Goal: Task Accomplishment & Management: Use online tool/utility

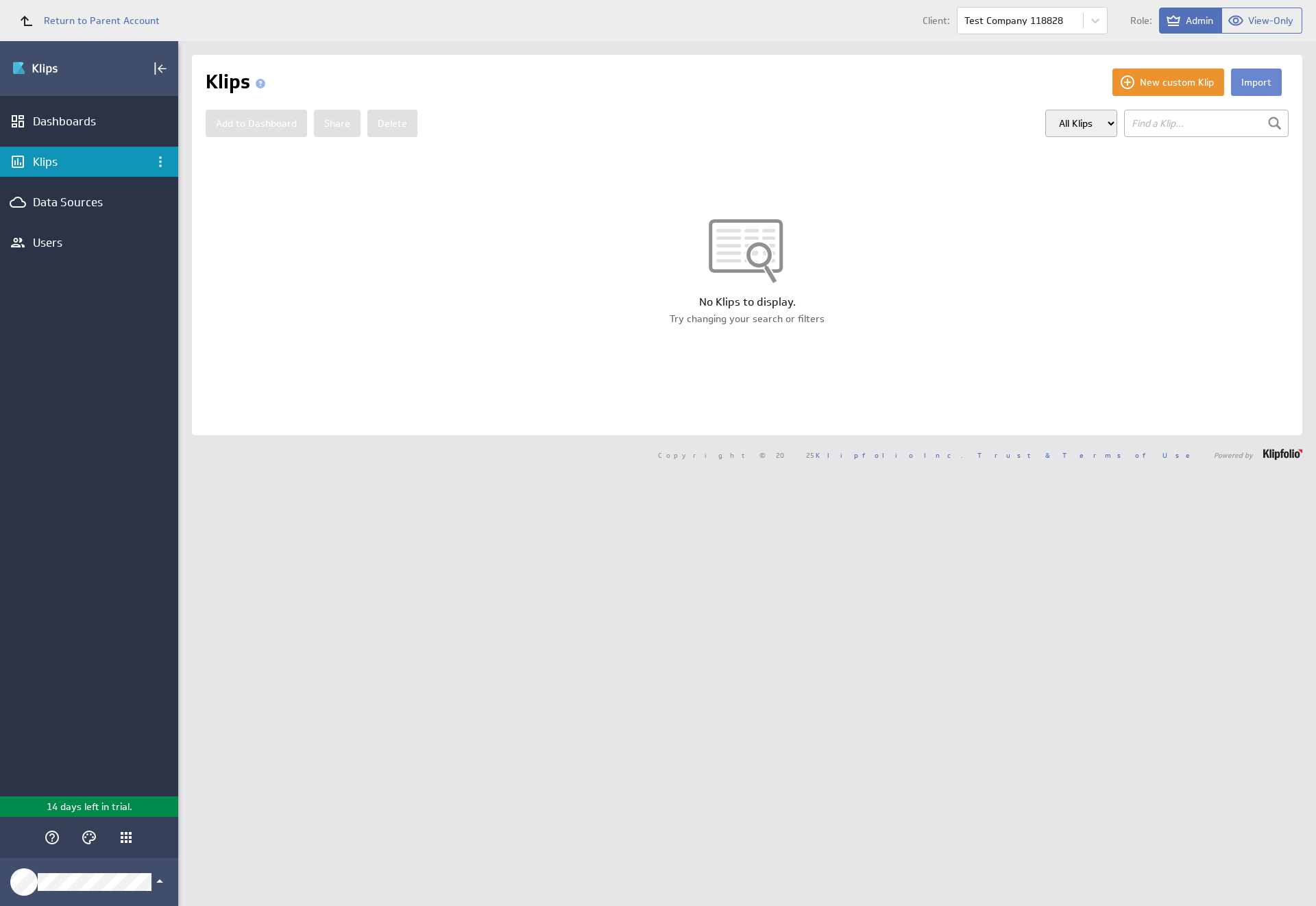
click at [1245, 83] on button "Import" at bounding box center [1256, 83] width 51 height 27
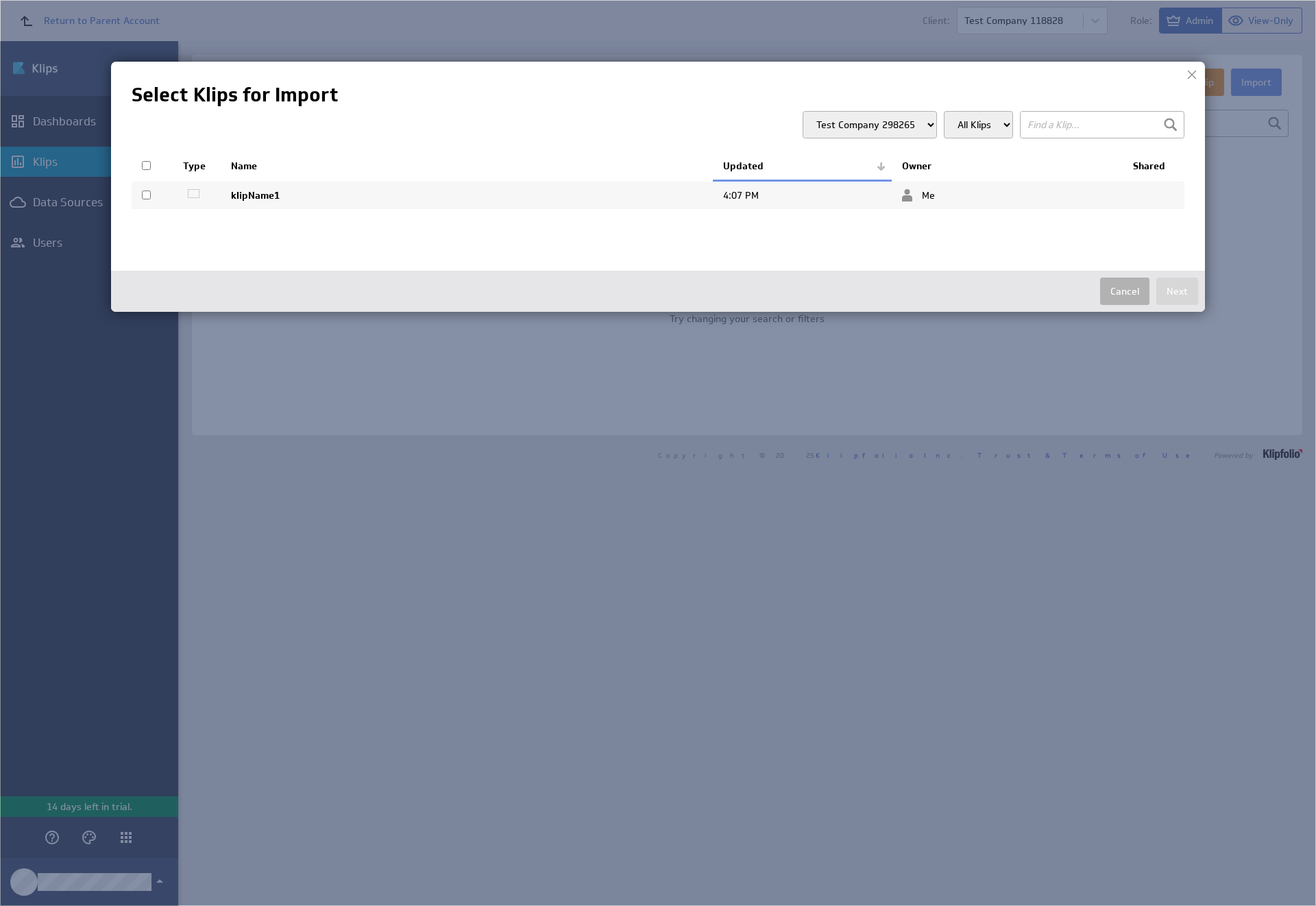
click at [146, 195] on input "checkbox" at bounding box center [146, 195] width 9 height 9
checkbox input "true"
click at [1177, 291] on button "Next" at bounding box center [1177, 291] width 42 height 27
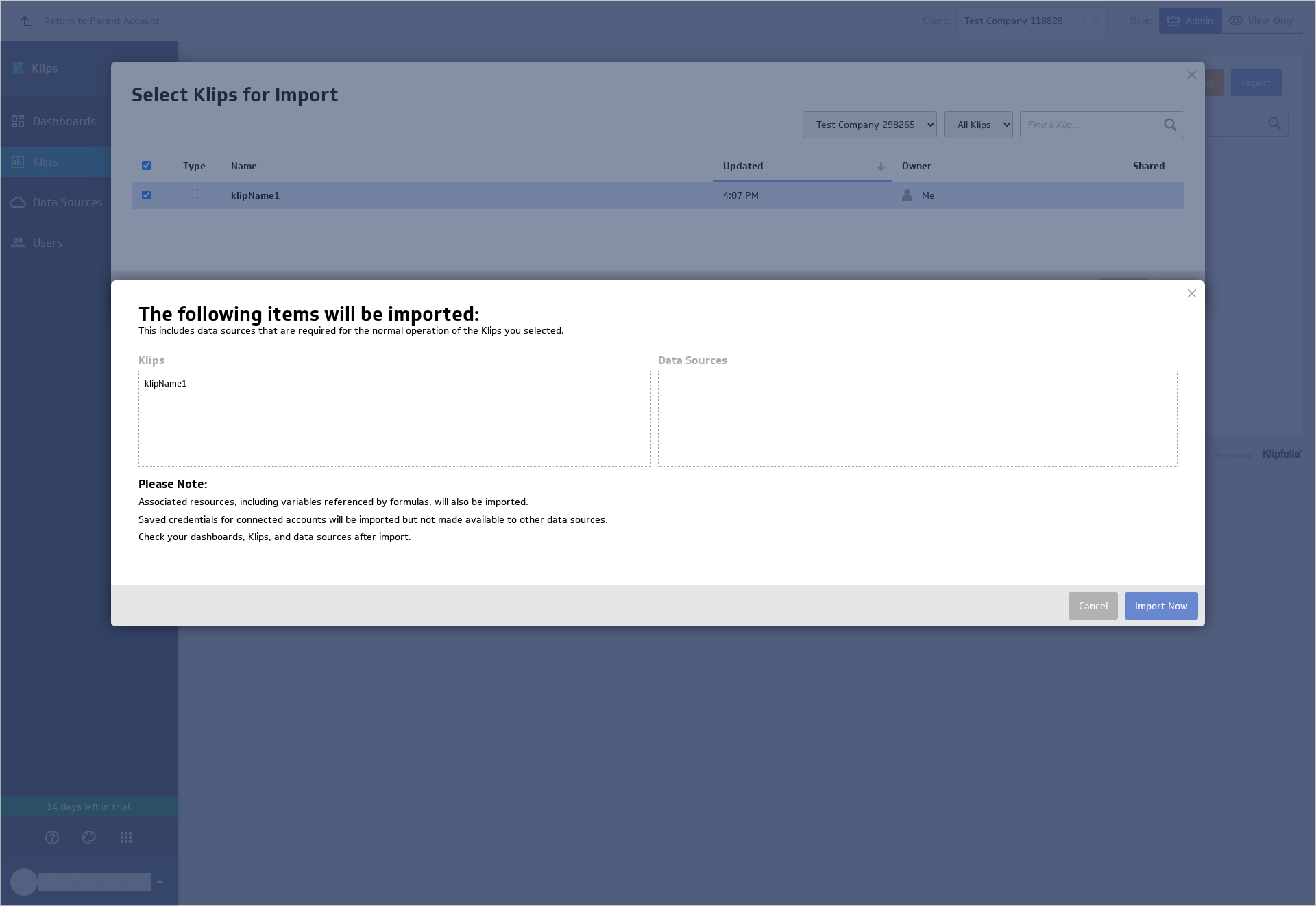
click at [1161, 606] on button "Import Now" at bounding box center [1161, 606] width 74 height 27
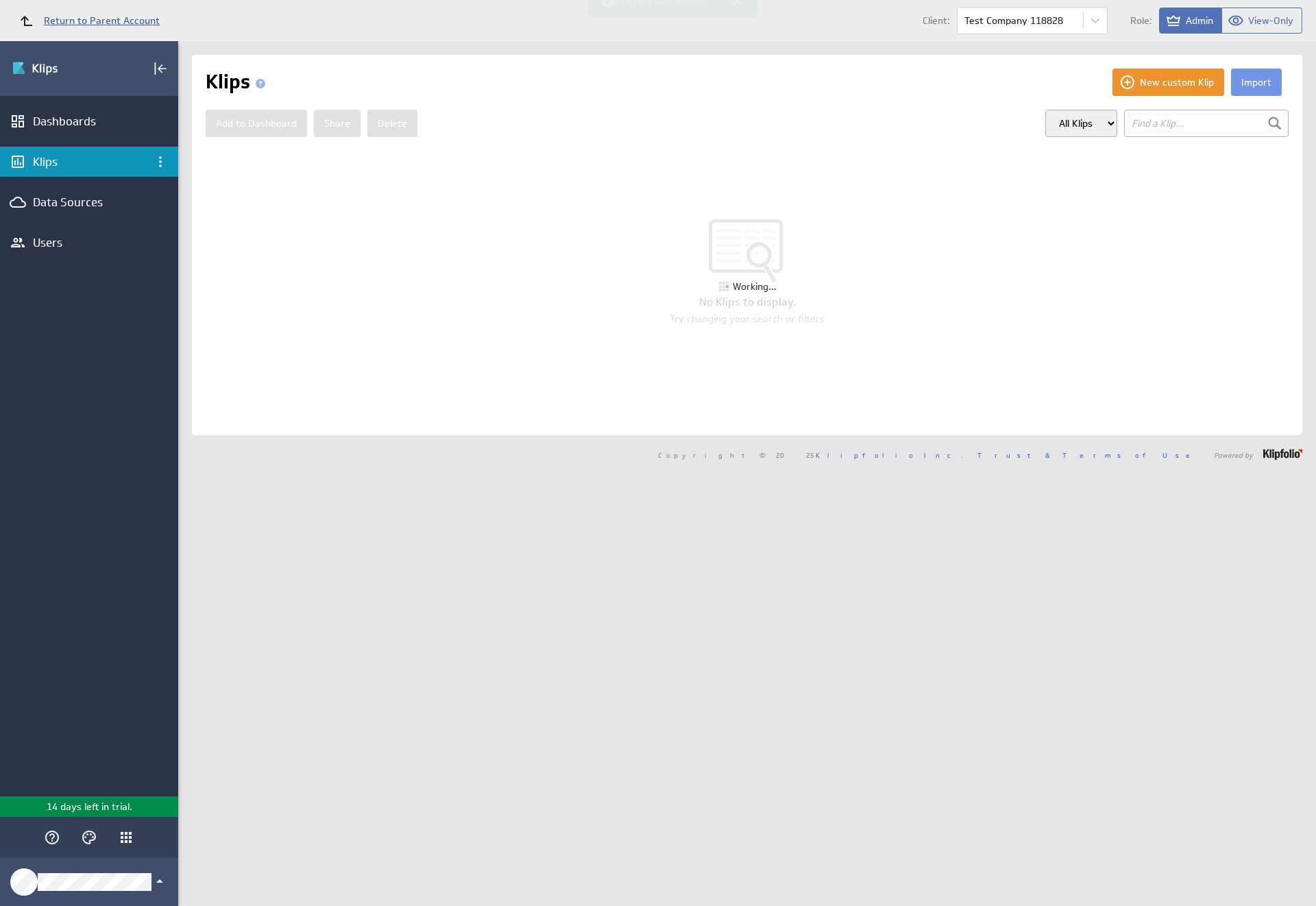
click at [83, 21] on span "Return to Parent Account" at bounding box center [102, 20] width 116 height 10
